Goal: Information Seeking & Learning: Learn about a topic

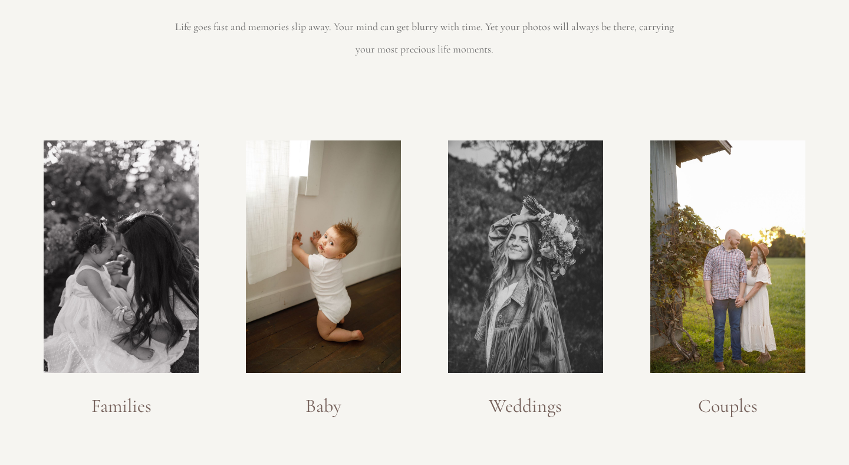
scroll to position [1248, 0]
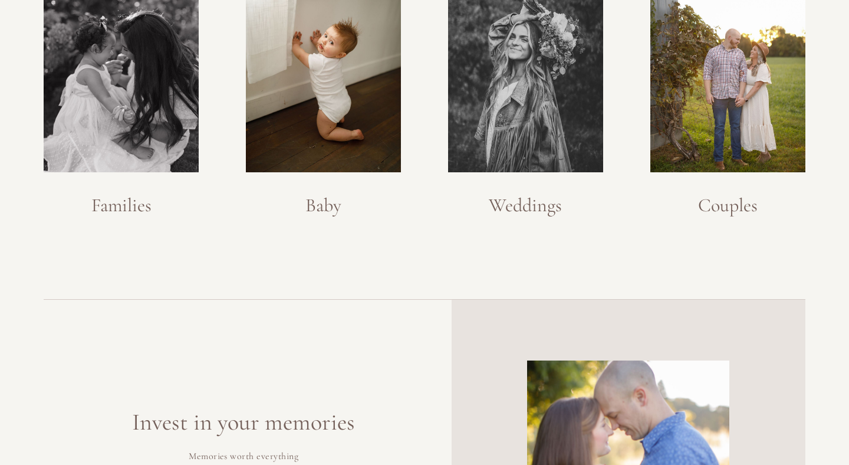
click at [532, 109] on img at bounding box center [525, 56] width 155 height 232
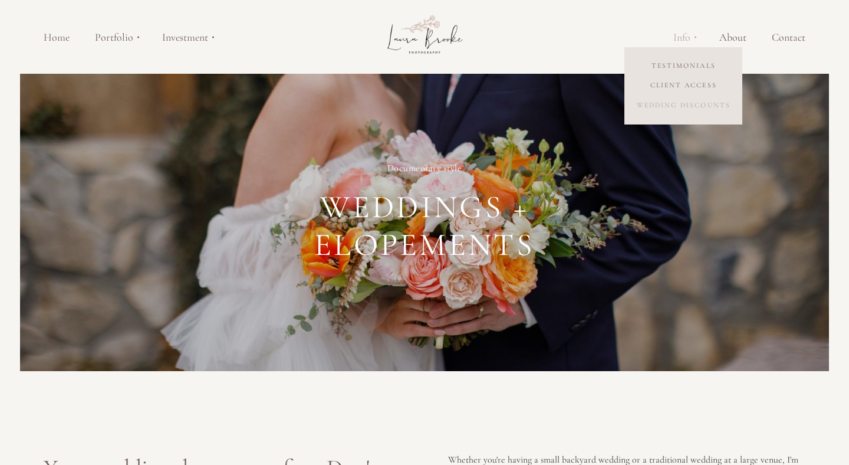
click at [687, 104] on link "Wedding Discounts" at bounding box center [683, 106] width 118 height 20
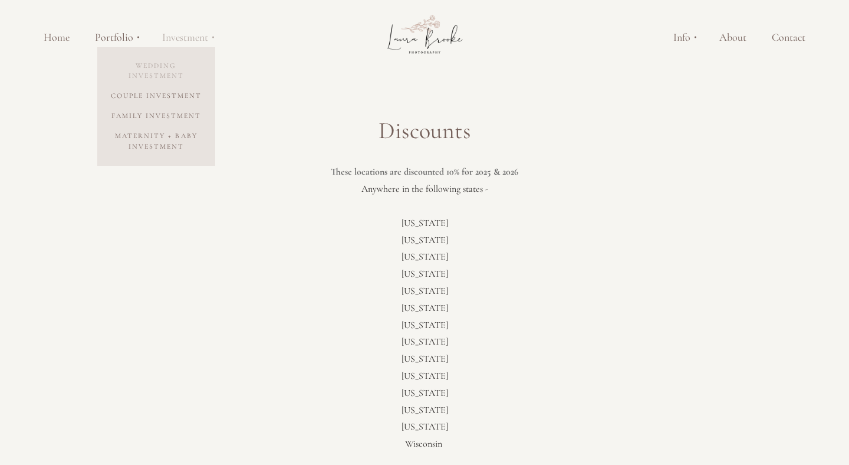
click at [170, 70] on link "Wedding Investment" at bounding box center [156, 71] width 118 height 31
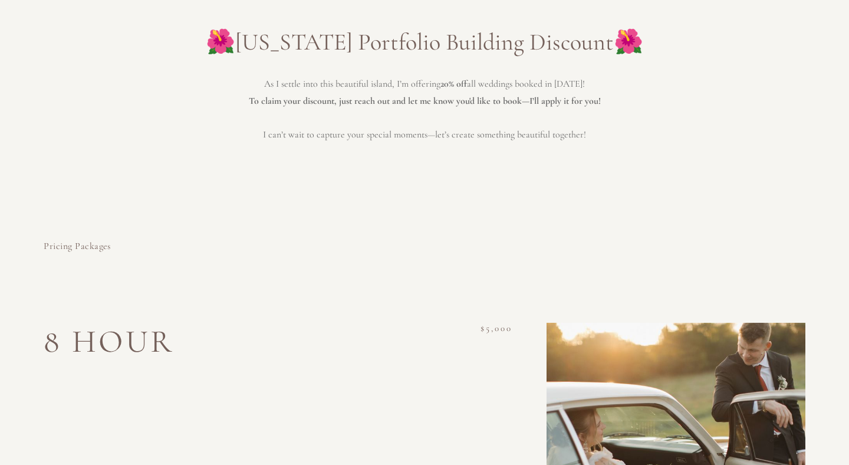
scroll to position [689, 0]
